Goal: Transaction & Acquisition: Purchase product/service

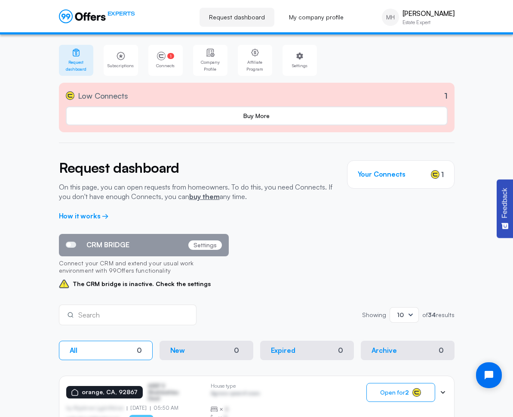
click at [392, 234] on div "CRM BRIDGE Settings Connect your CRM and extend your usual work environment wit…" at bounding box center [257, 261] width 396 height 55
click at [375, 234] on div "CRM BRIDGE Settings Connect your CRM and extend your usual work environment wit…" at bounding box center [257, 261] width 396 height 55
click at [0, 0] on link "Buy More" at bounding box center [0, 0] width 0 height 0
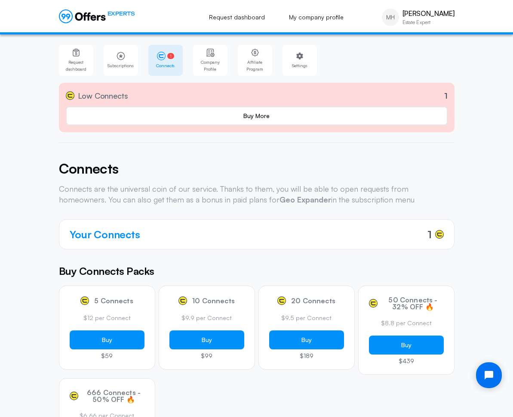
click at [301, 263] on h5 "Buy Connects Packs" at bounding box center [257, 270] width 396 height 15
click at [399, 324] on div "5 Connects $12 per Connect Buy $59 10 Connects $9.9 per Connect Buy $99 20 Conn…" at bounding box center [257, 376] width 396 height 182
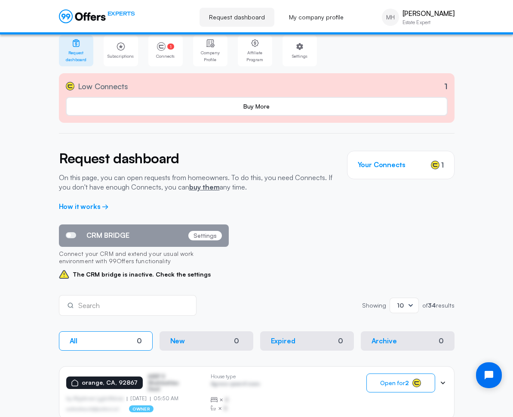
scroll to position [21, 0]
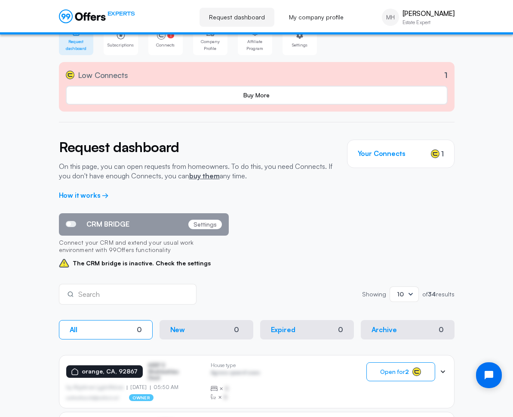
click at [415, 291] on div "10" at bounding box center [406, 294] width 18 height 6
click at [412, 317] on div "20" at bounding box center [404, 321] width 15 height 9
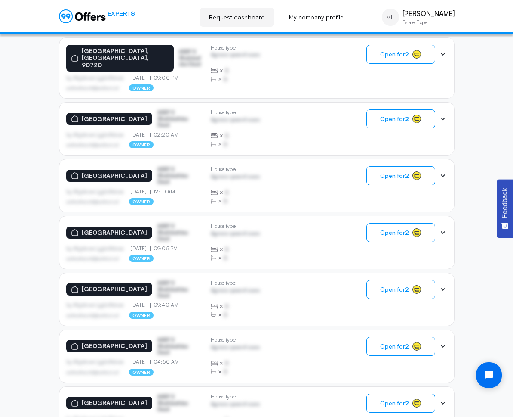
scroll to position [1031, 0]
